Goal: Browse casually: Explore the website without a specific task or goal

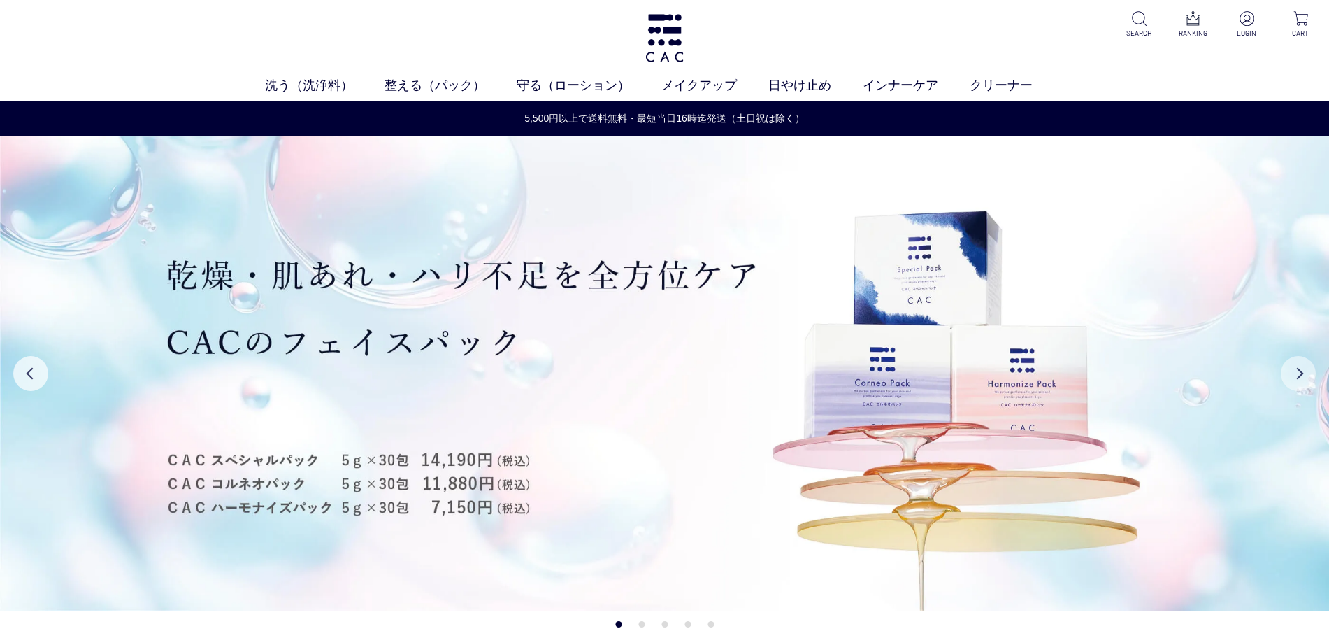
click at [1299, 371] on button "Next" at bounding box center [1298, 373] width 35 height 35
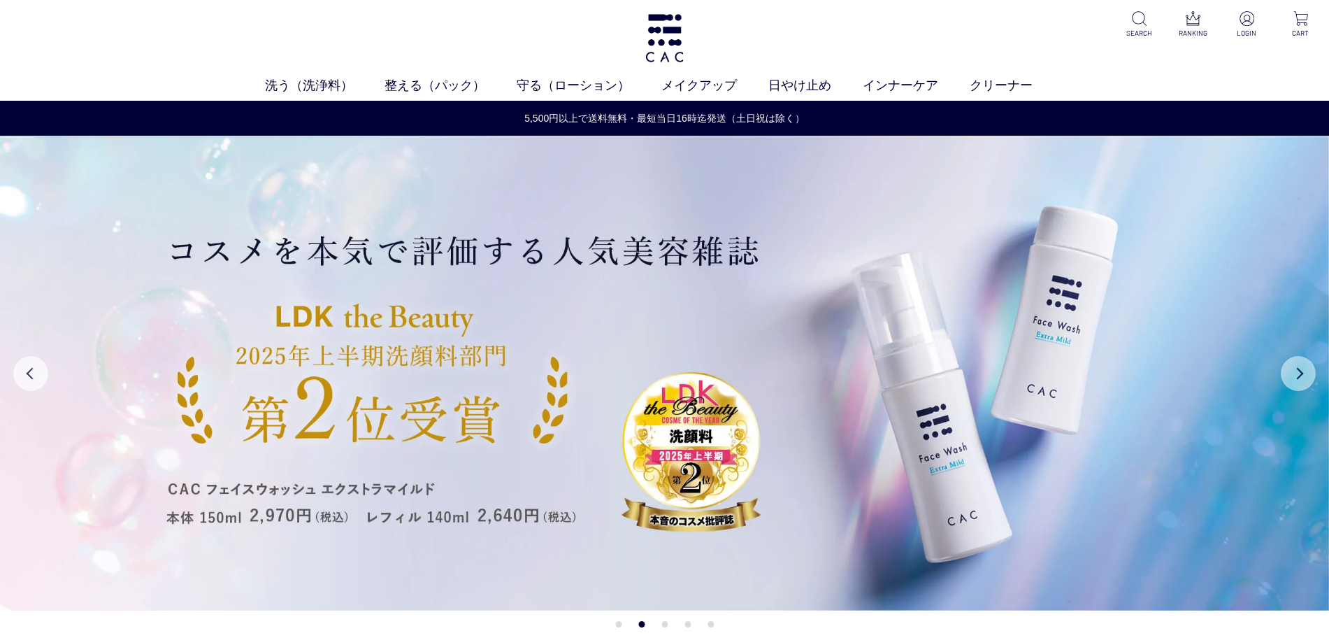
click at [1299, 371] on button "Next" at bounding box center [1298, 373] width 35 height 35
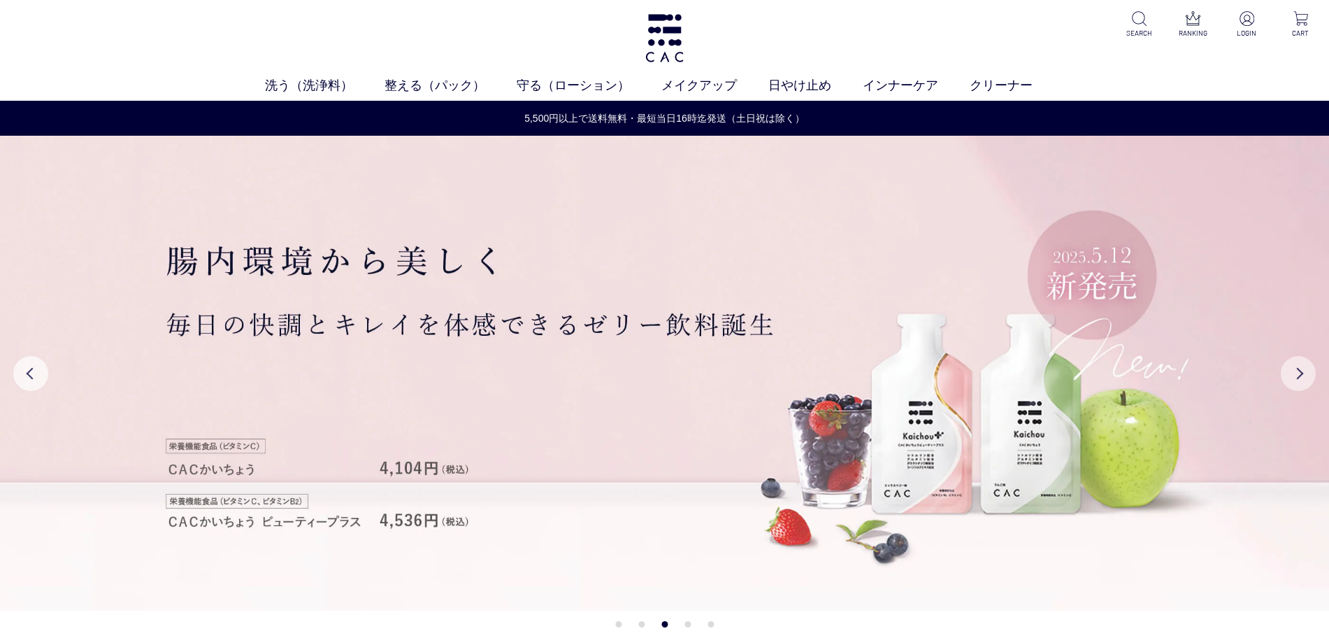
click at [1299, 371] on button "Next" at bounding box center [1298, 373] width 35 height 35
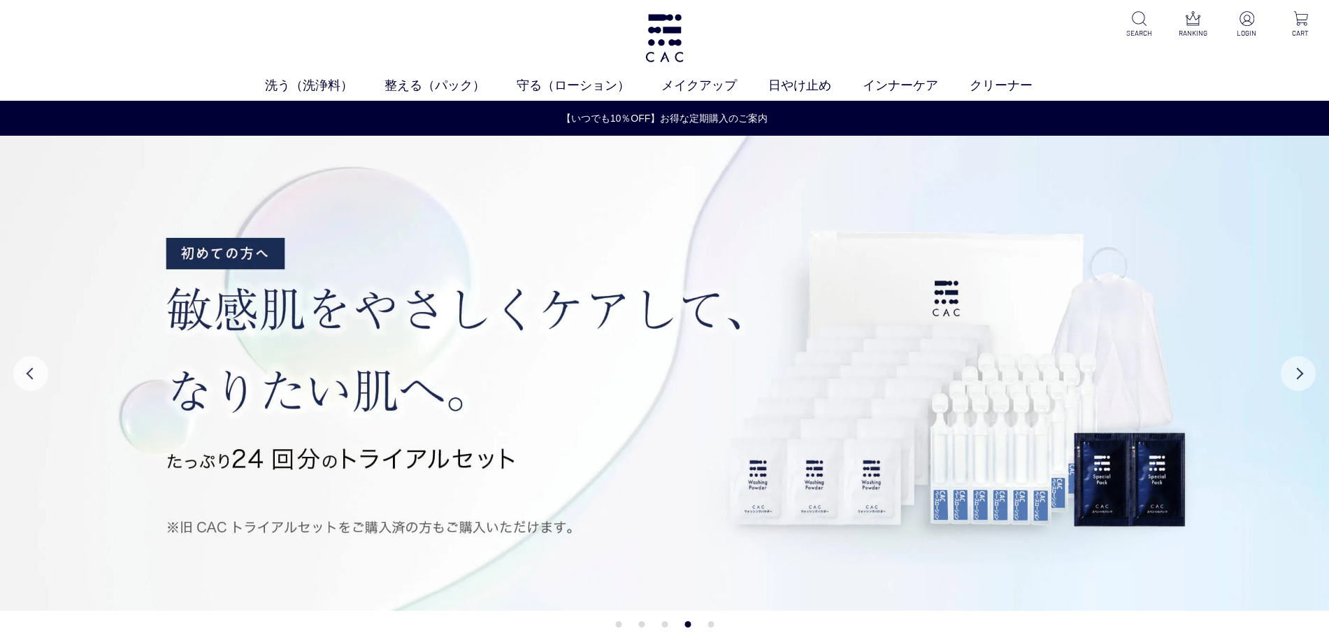
click at [1299, 371] on button "Next" at bounding box center [1298, 373] width 35 height 35
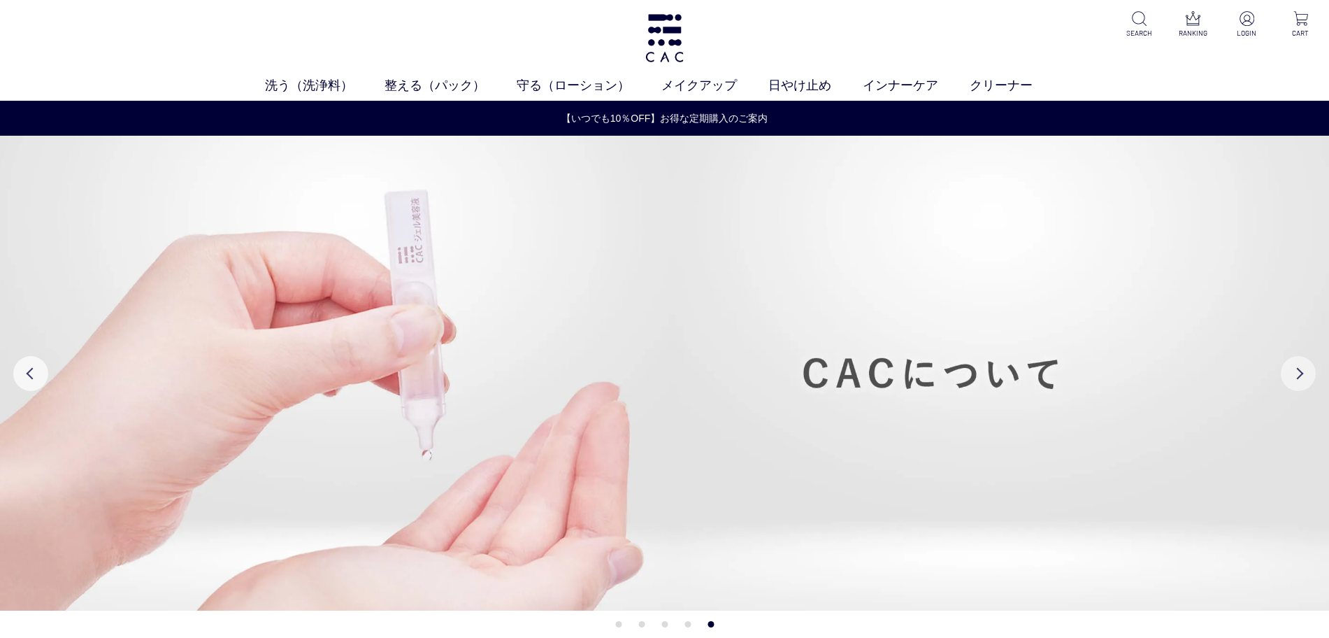
click at [1299, 371] on button "Next" at bounding box center [1298, 373] width 35 height 35
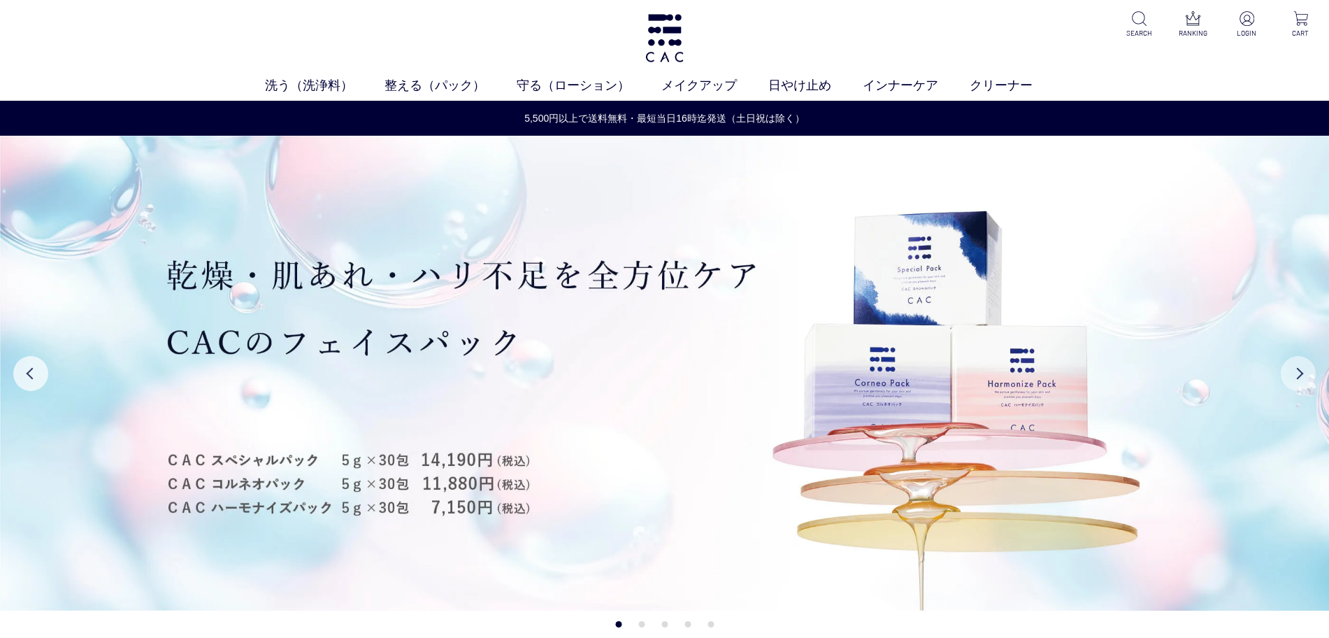
click at [1299, 371] on button "Next" at bounding box center [1298, 373] width 35 height 35
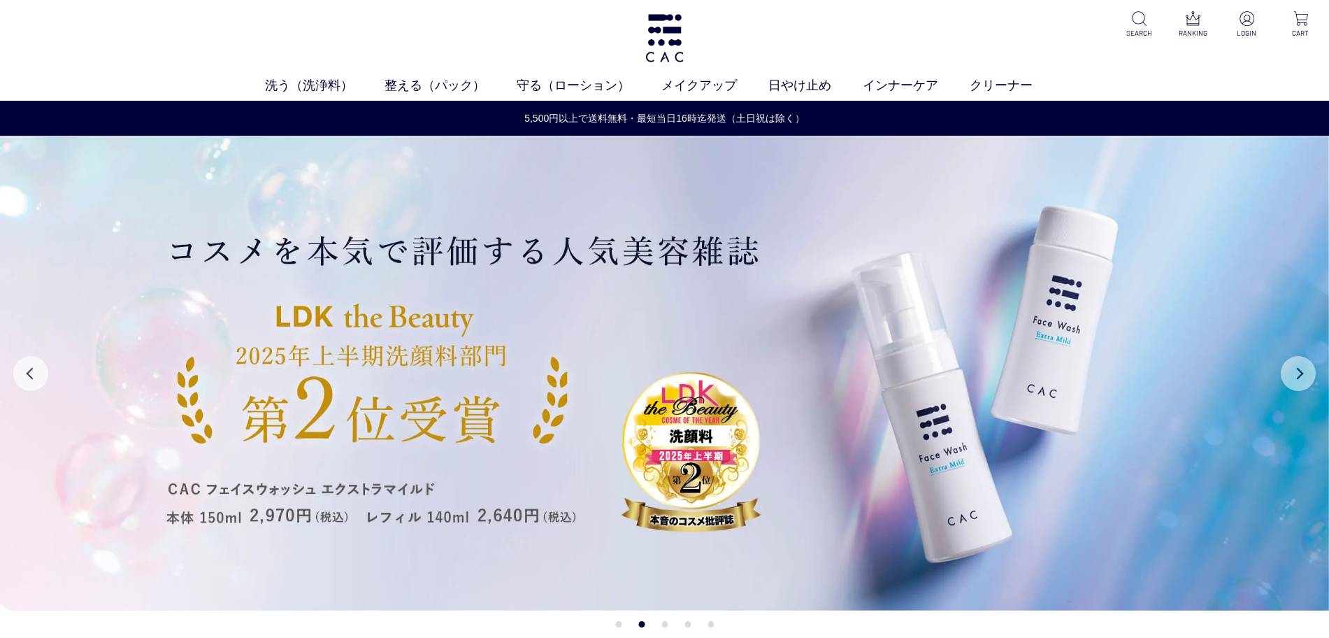
click at [1299, 371] on button "Next" at bounding box center [1298, 373] width 35 height 35
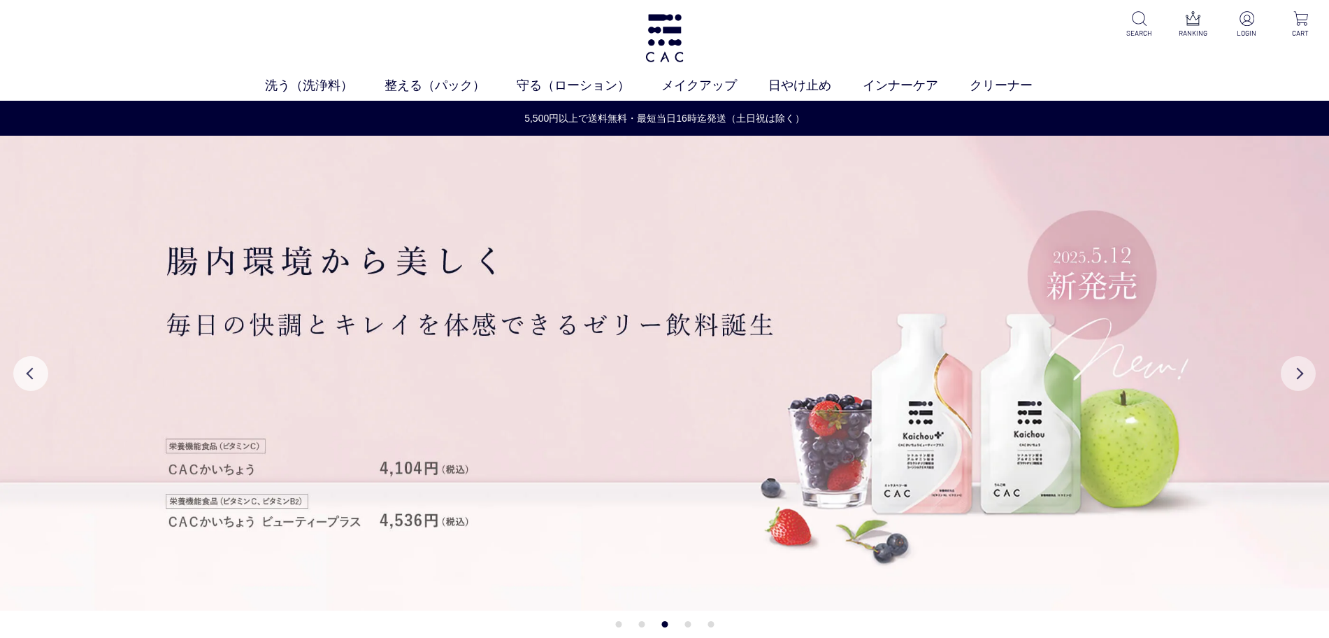
click at [1299, 371] on button "Next" at bounding box center [1298, 373] width 35 height 35
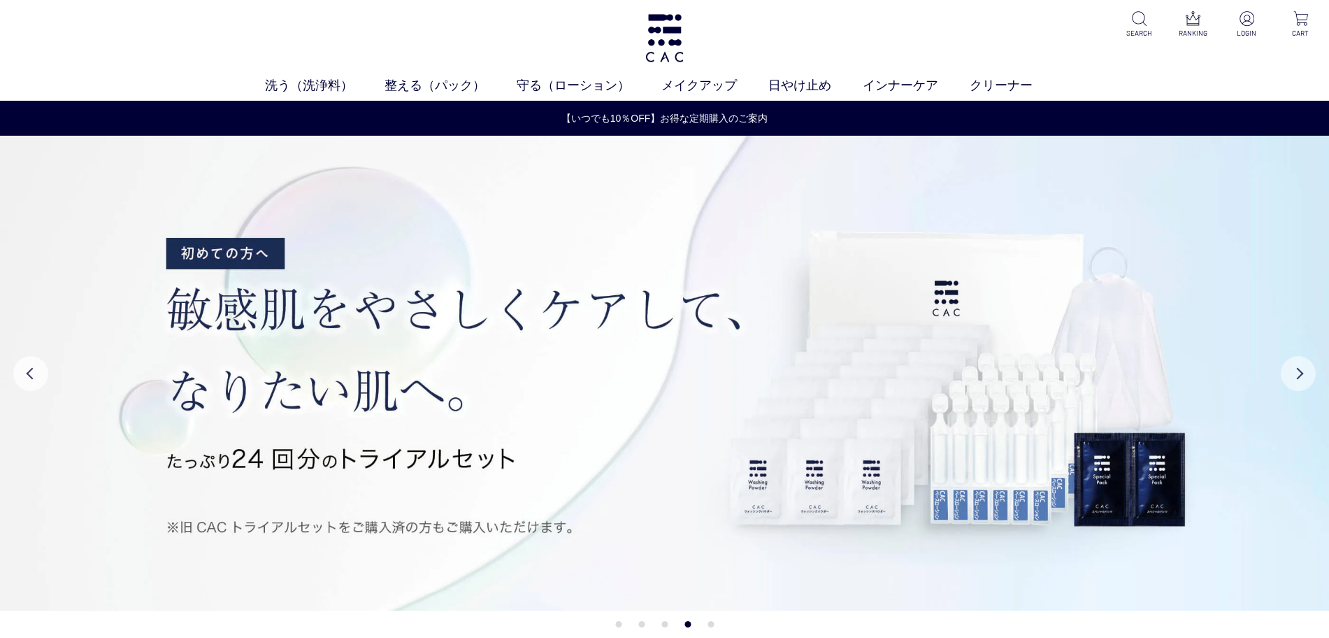
click at [1299, 371] on button "Next" at bounding box center [1298, 373] width 35 height 35
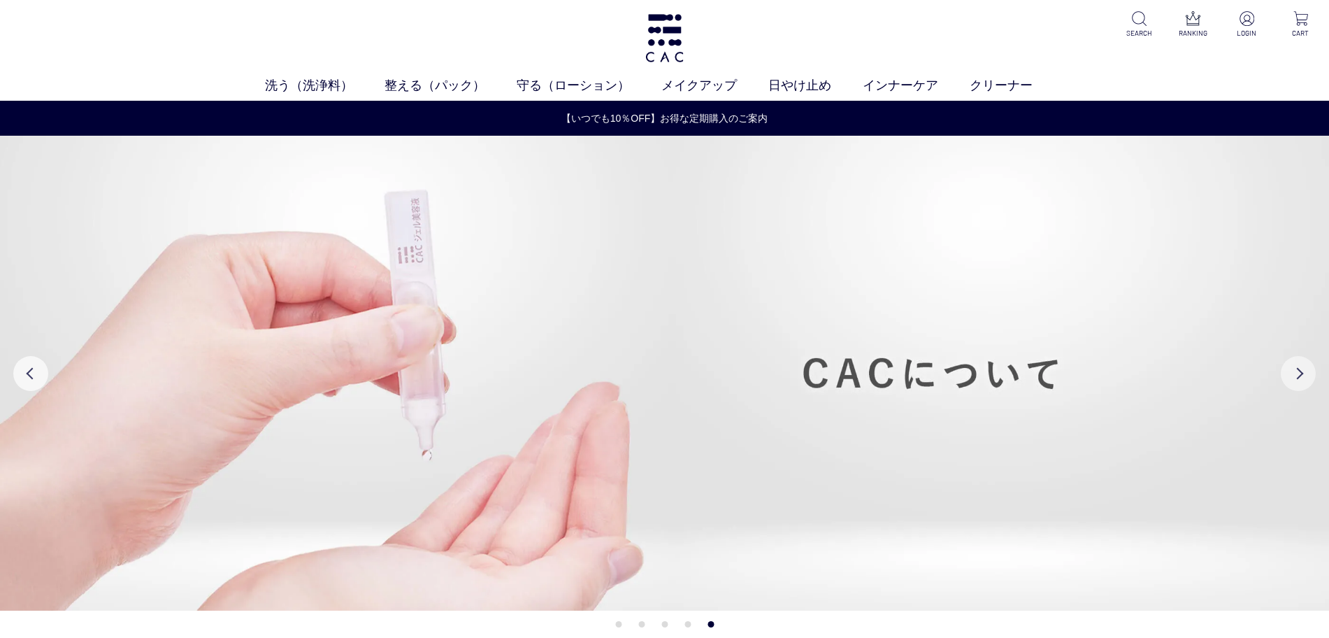
click at [1299, 371] on button "Next" at bounding box center [1298, 373] width 35 height 35
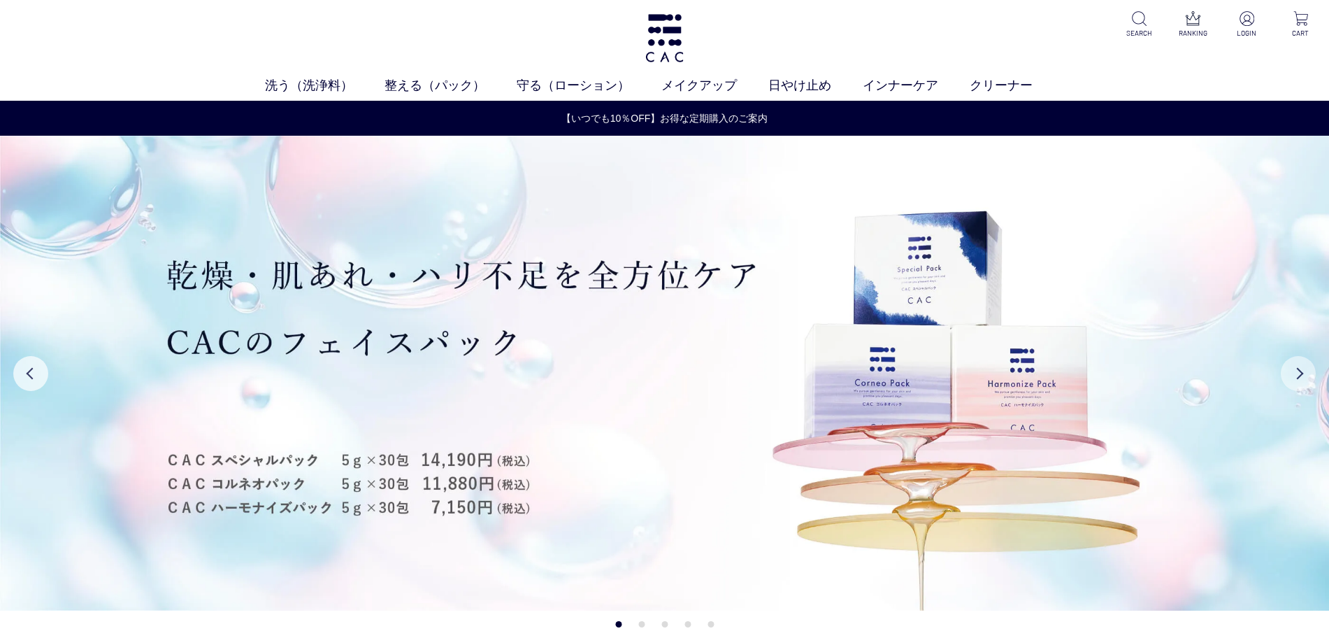
click at [1298, 371] on button "Next" at bounding box center [1298, 373] width 35 height 35
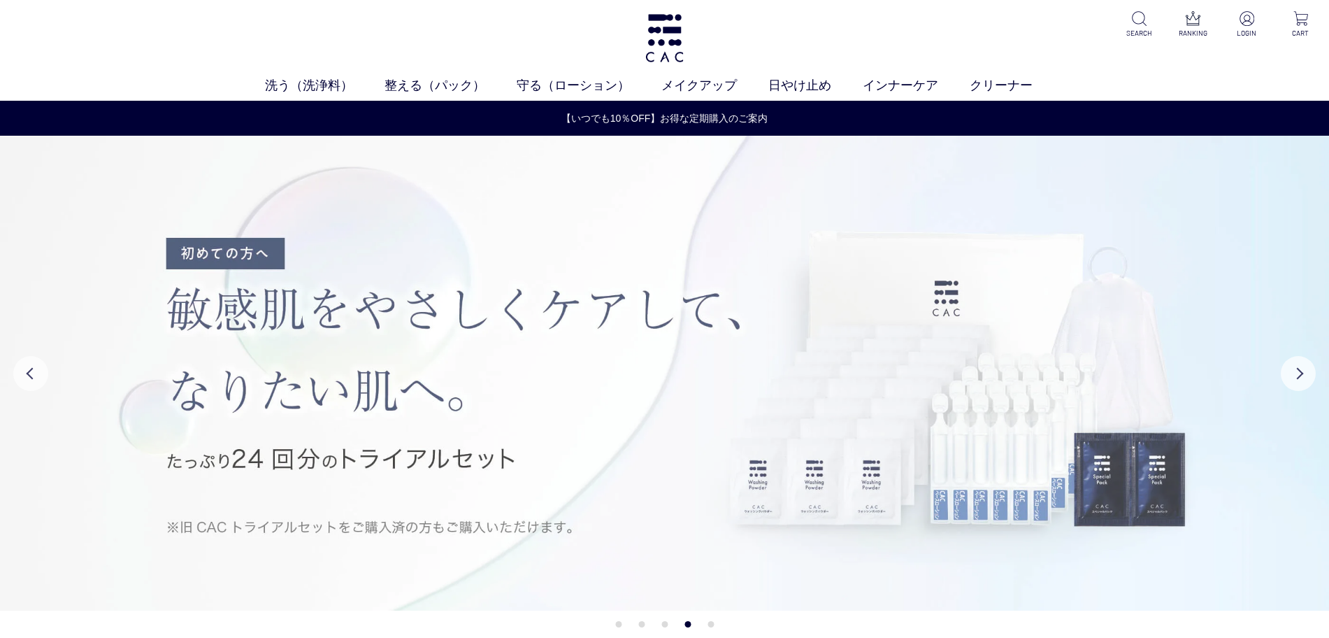
click at [1283, 383] on img at bounding box center [664, 373] width 1329 height 475
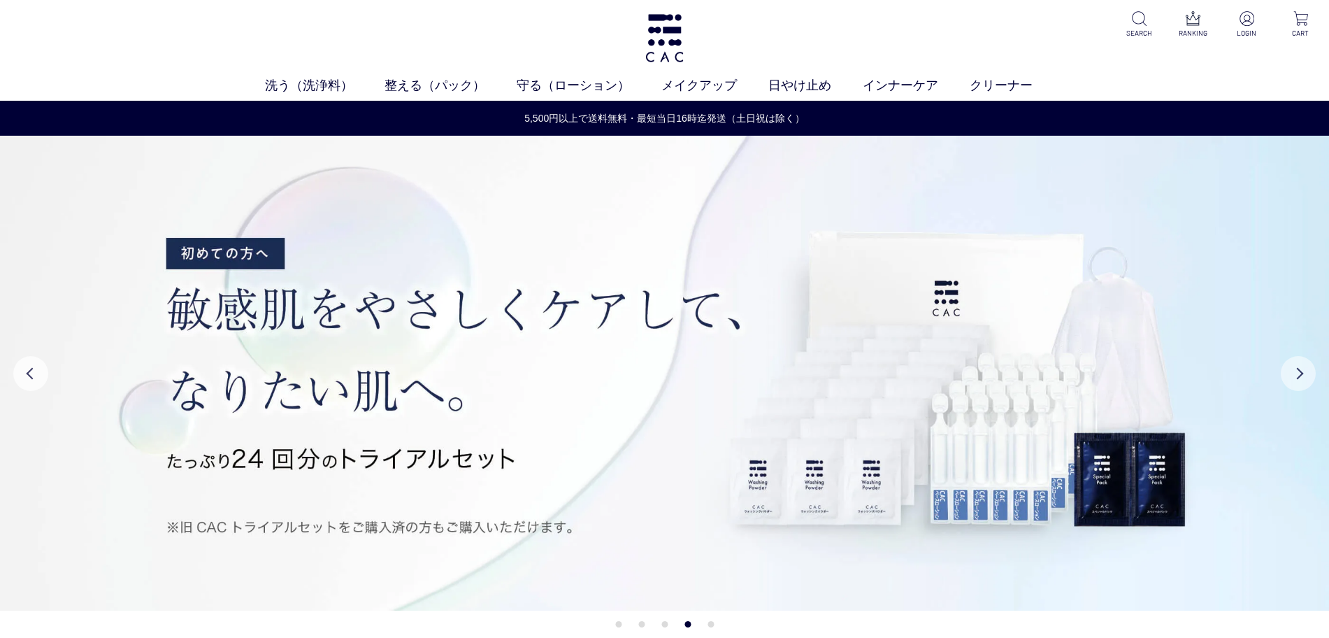
click at [1310, 379] on button "Next" at bounding box center [1298, 373] width 35 height 35
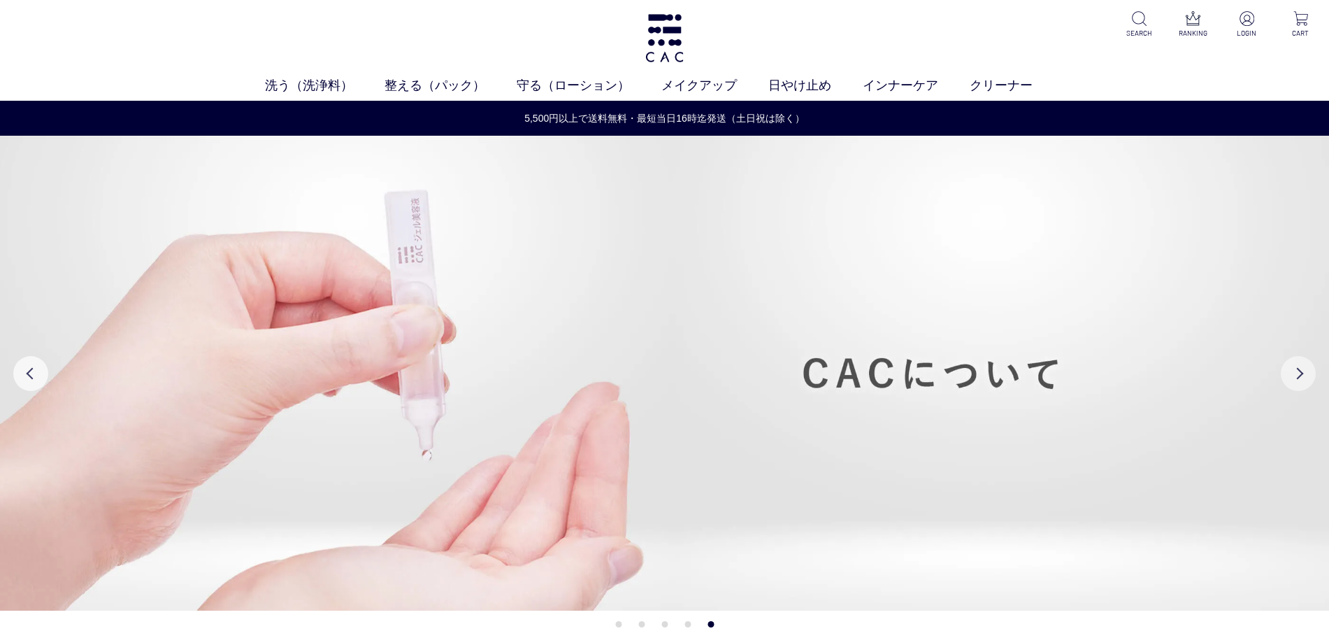
click at [1303, 379] on button "Next" at bounding box center [1298, 373] width 35 height 35
